Goal: Book appointment/travel/reservation

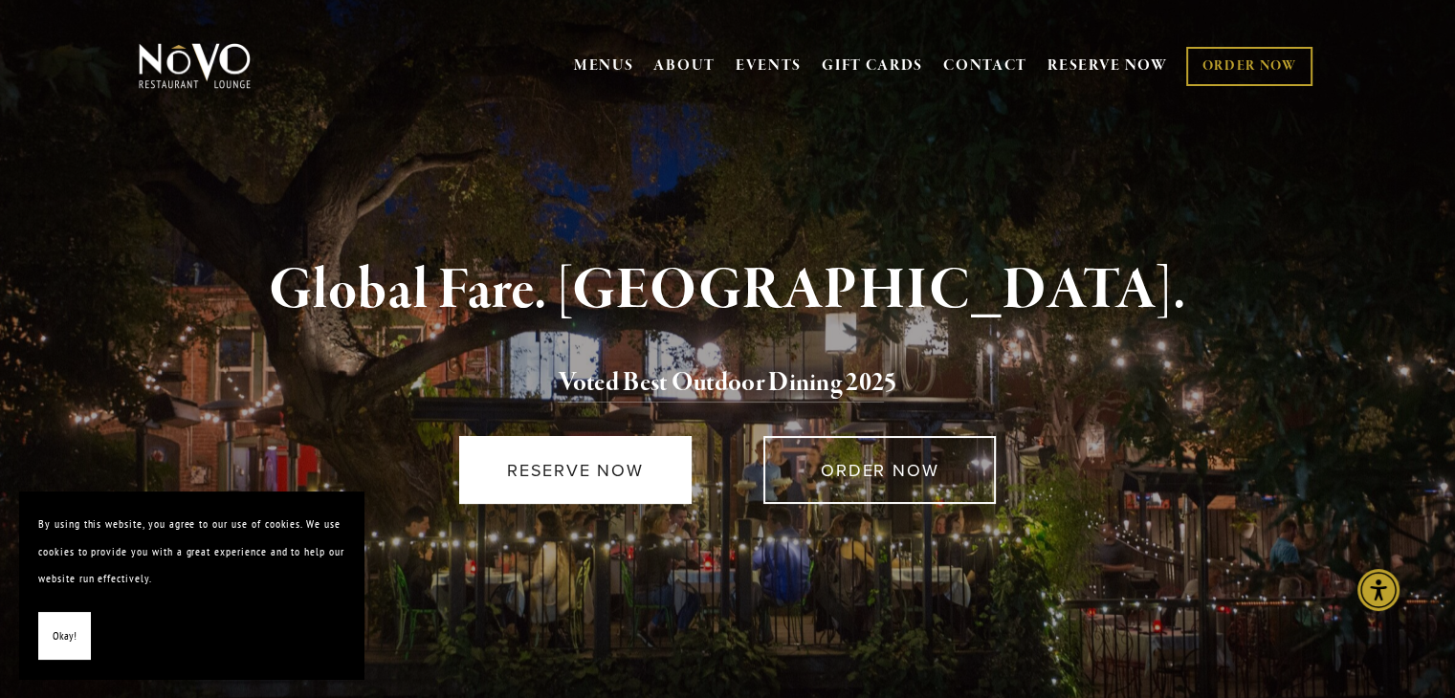
drag, startPoint x: 605, startPoint y: 441, endPoint x: 605, endPoint y: 462, distance: 21.0
click at [605, 444] on link "RESERVE NOW" at bounding box center [575, 470] width 232 height 68
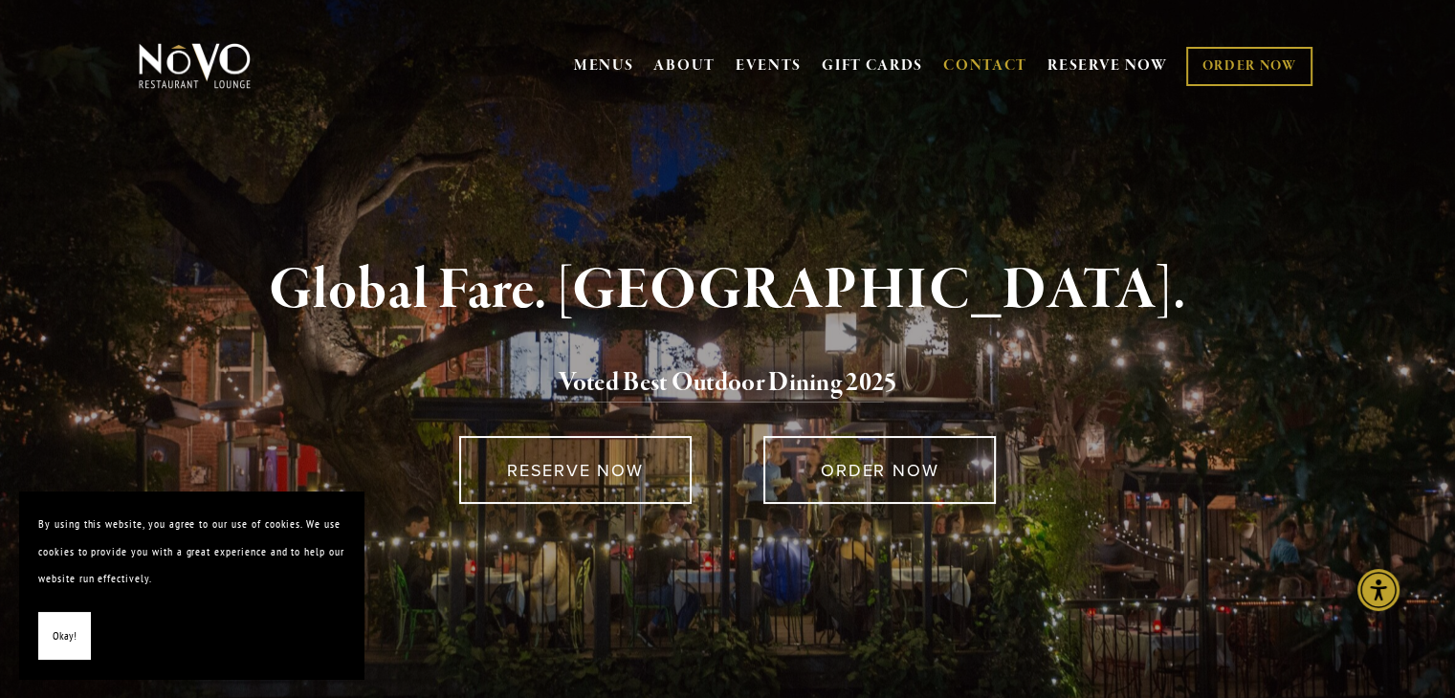
click at [972, 62] on link "CONTACT" at bounding box center [985, 66] width 84 height 36
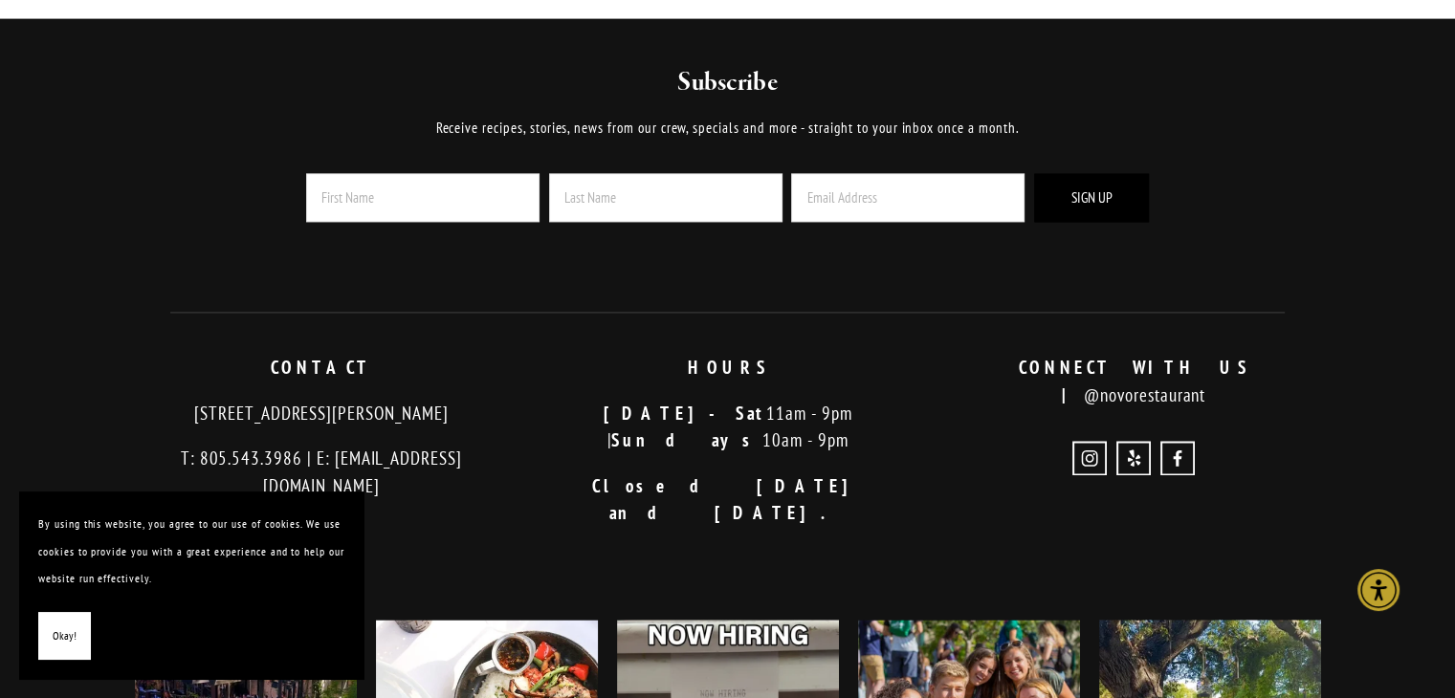
scroll to position [2583, 0]
